Goal: Task Accomplishment & Management: Complete application form

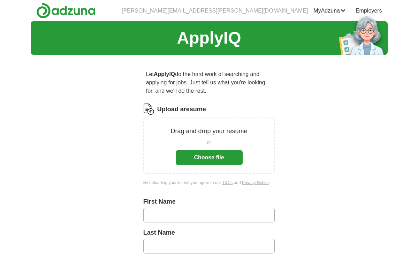
scroll to position [64, 0]
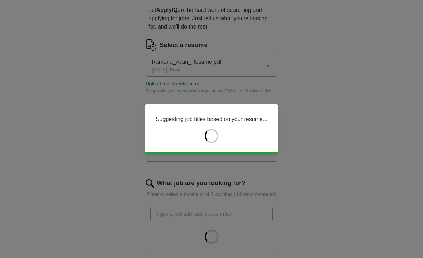
type input "******"
type input "*****"
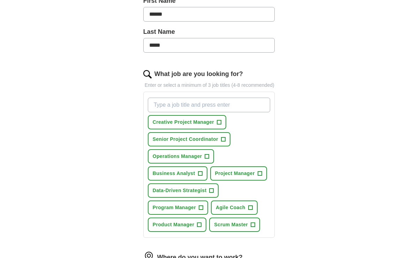
scroll to position [199, 0]
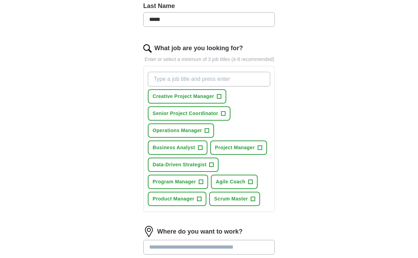
click at [247, 189] on button "Agile Coach +" at bounding box center [234, 182] width 47 height 14
click at [243, 202] on span "Scrum Master" at bounding box center [231, 198] width 34 height 7
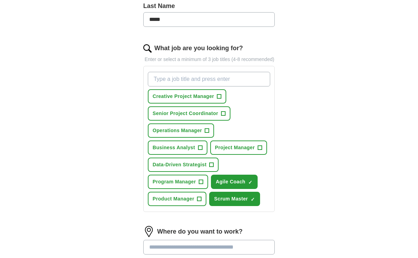
click at [256, 153] on button "Project Manager +" at bounding box center [238, 147] width 57 height 14
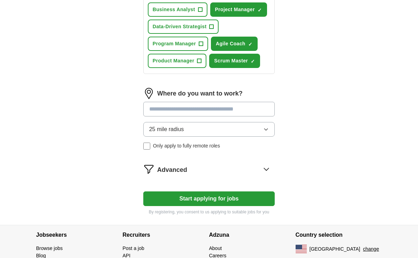
scroll to position [347, 0]
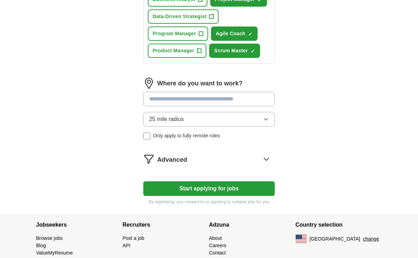
click at [209, 196] on button "Start applying for jobs" at bounding box center [209, 188] width 132 height 15
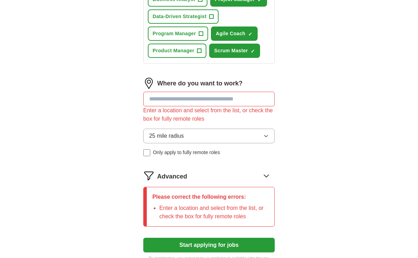
click at [205, 102] on input at bounding box center [209, 99] width 132 height 15
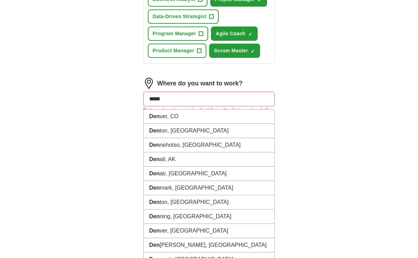
type input "******"
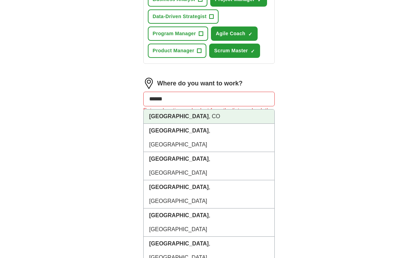
click at [192, 119] on li "[GEOGRAPHIC_DATA] , [GEOGRAPHIC_DATA]" at bounding box center [209, 116] width 131 height 14
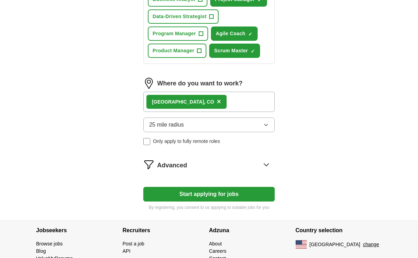
click at [213, 145] on span "Only apply to fully remote roles" at bounding box center [186, 141] width 67 height 7
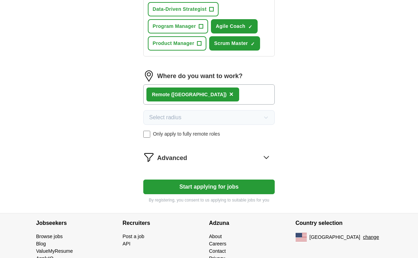
scroll to position [356, 0]
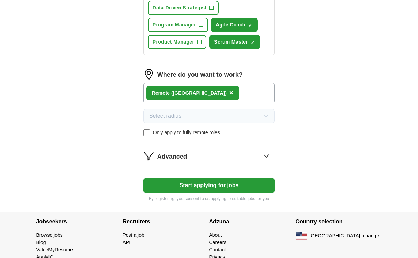
click at [208, 192] on button "Start applying for jobs" at bounding box center [209, 185] width 132 height 15
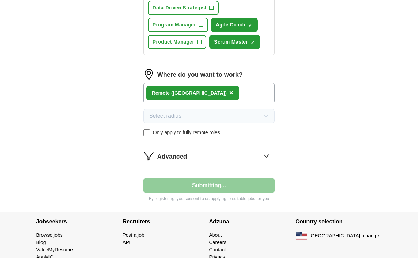
select select "**"
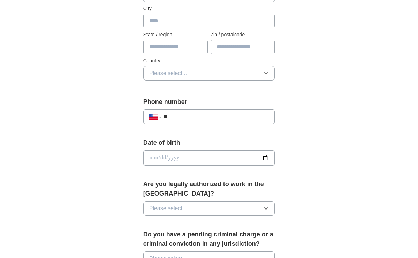
scroll to position [238, 0]
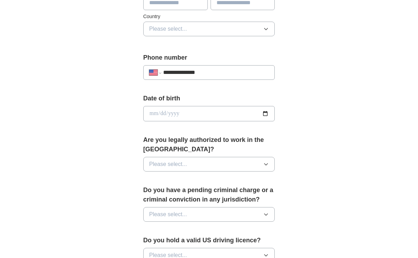
type input "**********"
click at [152, 110] on input "date" at bounding box center [209, 113] width 132 height 15
type input "**********"
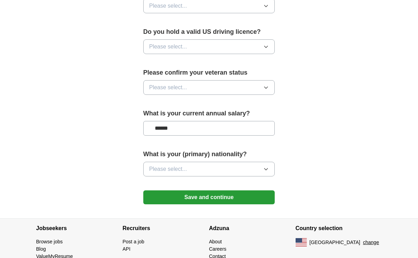
type input "*******"
click at [202, 91] on button "Please select..." at bounding box center [209, 87] width 132 height 15
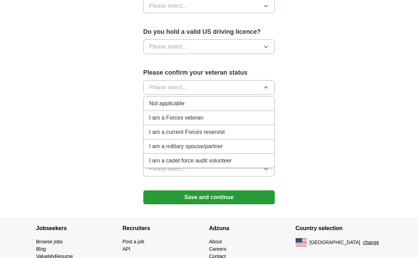
scroll to position [455, 0]
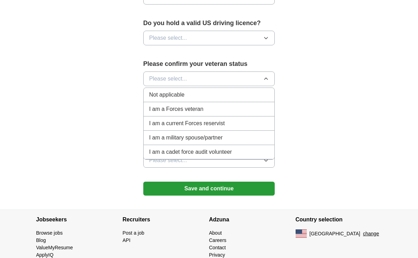
click at [199, 93] on div "Not applicable" at bounding box center [209, 95] width 120 height 8
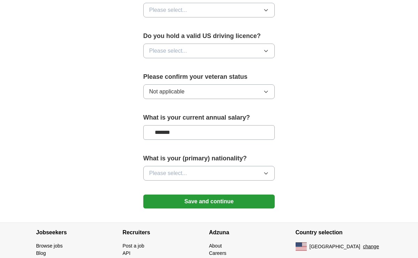
scroll to position [413, 0]
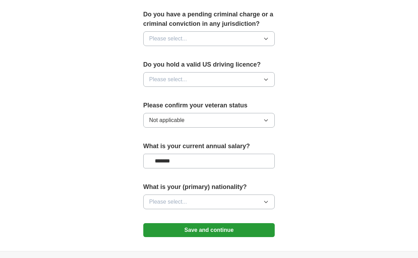
click at [179, 74] on button "Please select..." at bounding box center [209, 79] width 132 height 15
click at [166, 97] on div "Yes" at bounding box center [209, 95] width 120 height 8
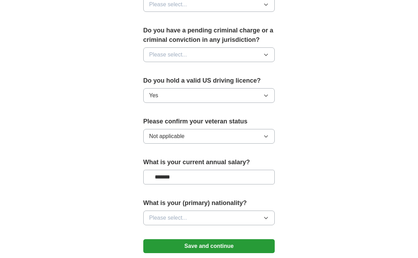
click at [210, 57] on button "Please select..." at bounding box center [209, 54] width 132 height 15
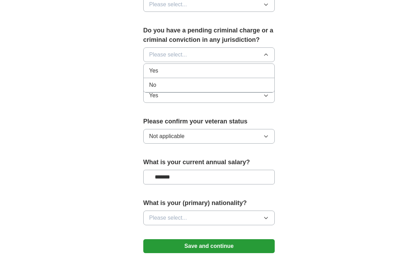
click at [169, 87] on div "No" at bounding box center [209, 85] width 120 height 8
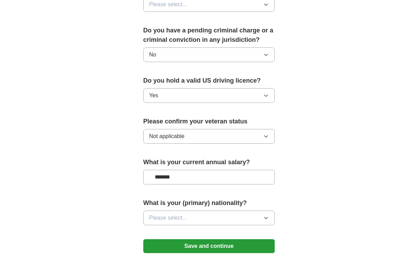
scroll to position [410, 0]
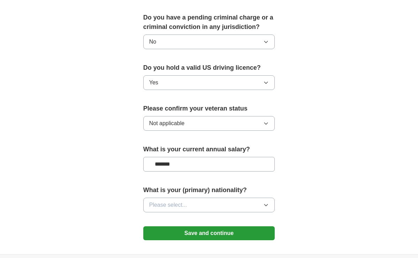
click at [188, 202] on button "Please select..." at bounding box center [209, 204] width 132 height 15
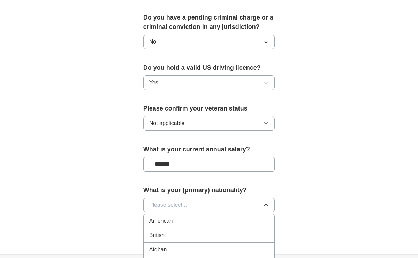
click at [180, 220] on div "American" at bounding box center [209, 221] width 120 height 8
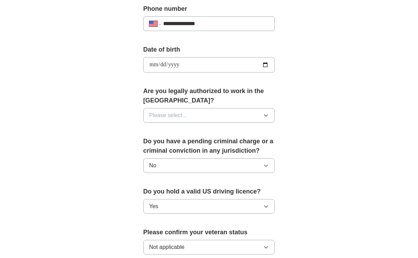
scroll to position [226, 0]
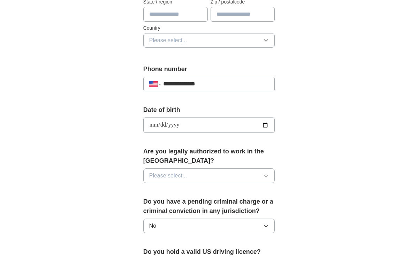
click at [194, 183] on button "Please select..." at bounding box center [209, 175] width 132 height 15
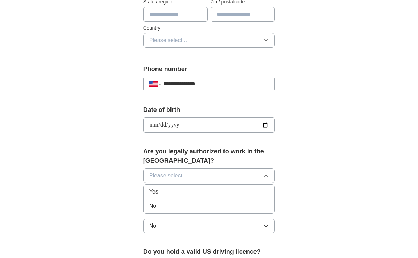
click at [179, 192] on div "Yes" at bounding box center [209, 191] width 120 height 8
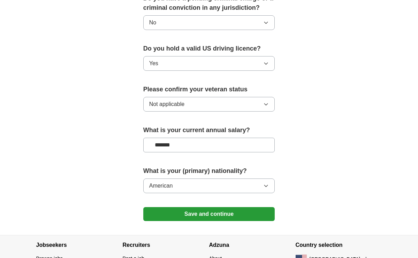
scroll to position [477, 0]
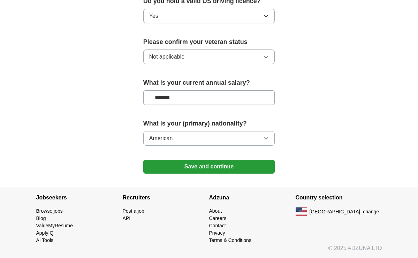
click at [219, 161] on button "Save and continue" at bounding box center [209, 167] width 132 height 14
